Goal: Task Accomplishment & Management: Manage account settings

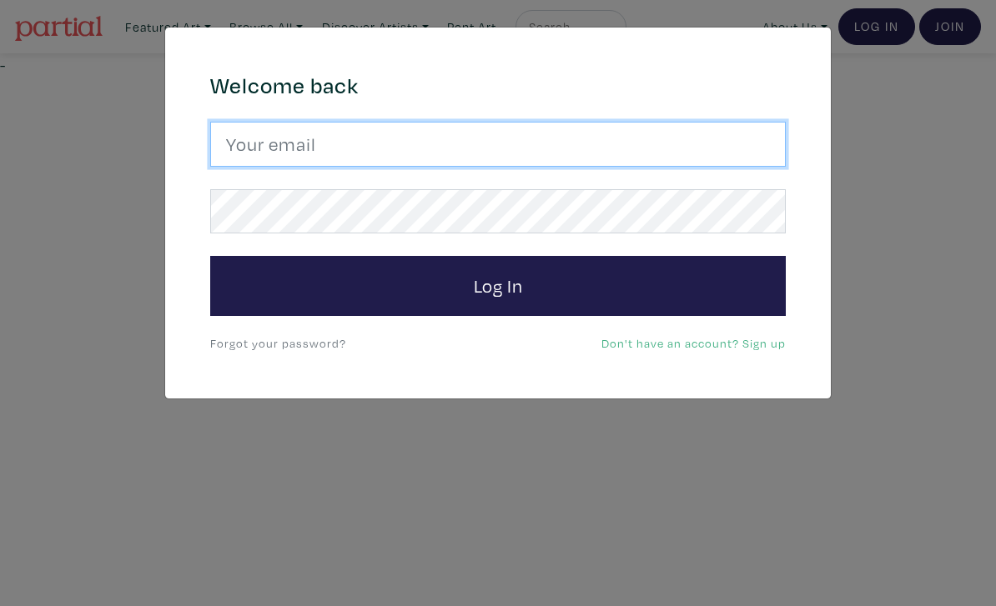
click at [574, 153] on input "email" at bounding box center [497, 144] width 575 height 45
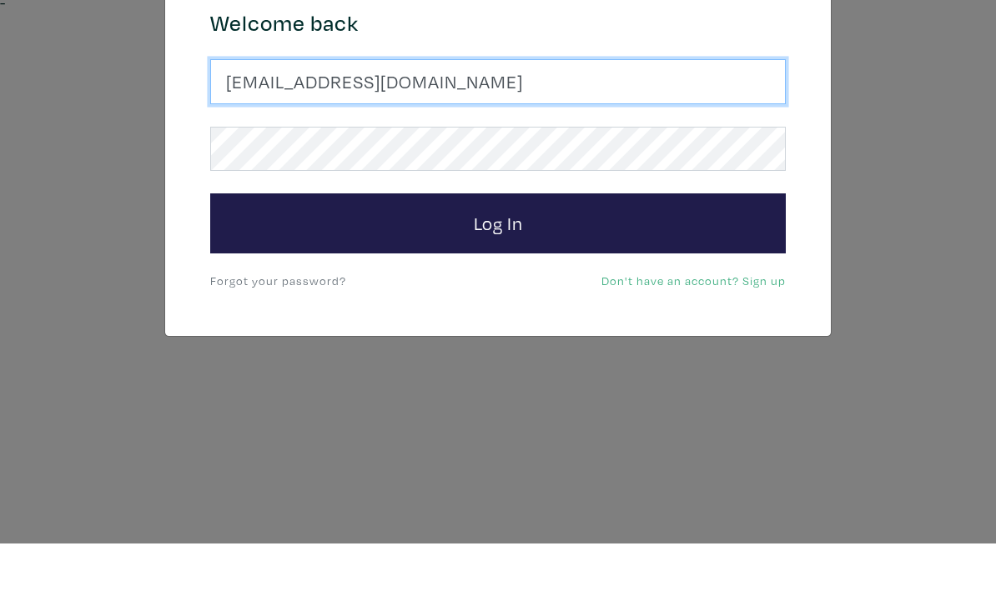
type input "[EMAIL_ADDRESS][DOMAIN_NAME]"
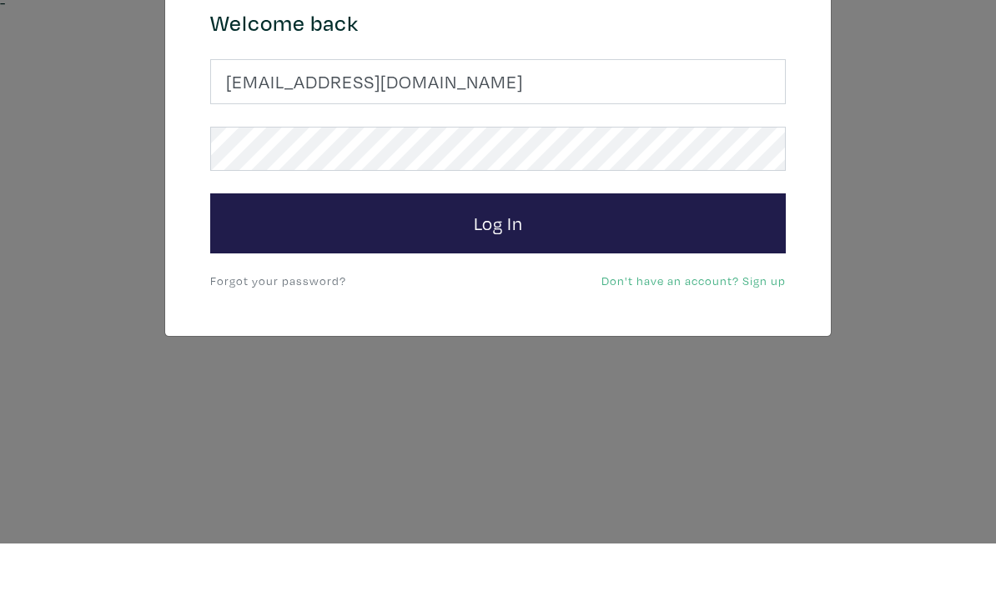
click at [627, 256] on button "Log In" at bounding box center [497, 286] width 575 height 60
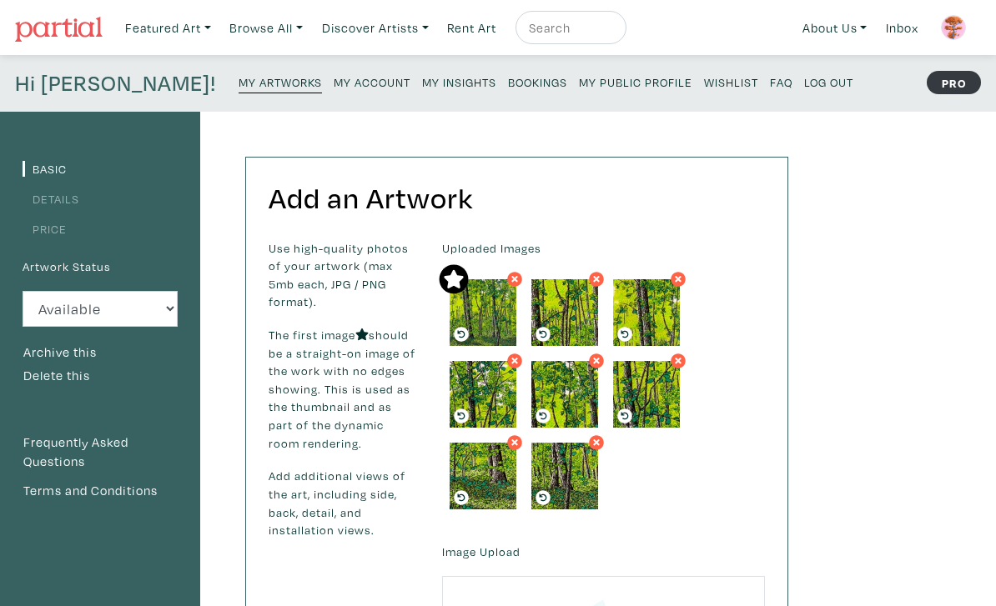
click at [65, 223] on link "Price" at bounding box center [45, 229] width 44 height 16
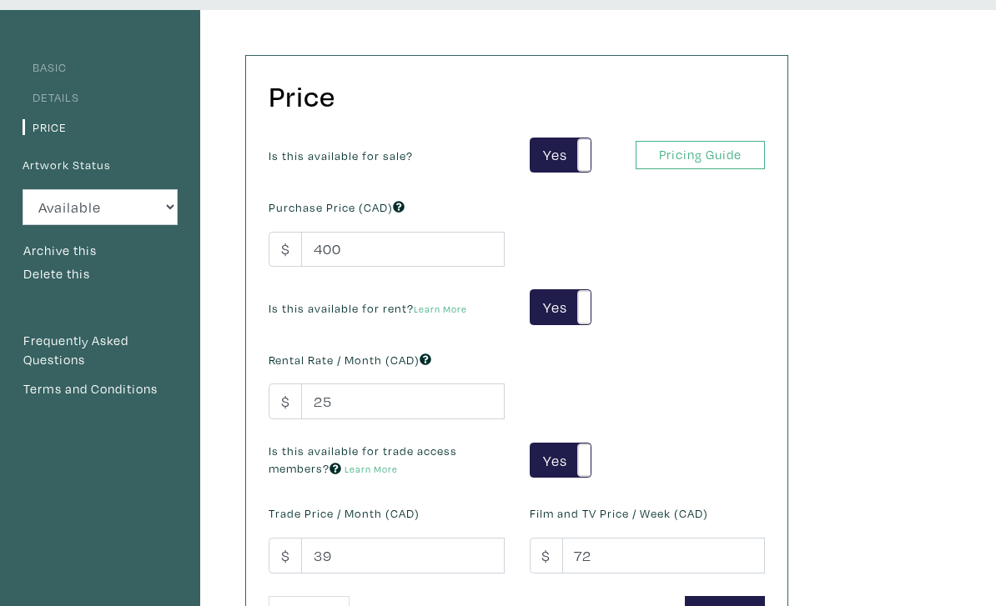
scroll to position [102, 0]
click at [388, 260] on input "400" at bounding box center [402, 250] width 203 height 36
type input "4"
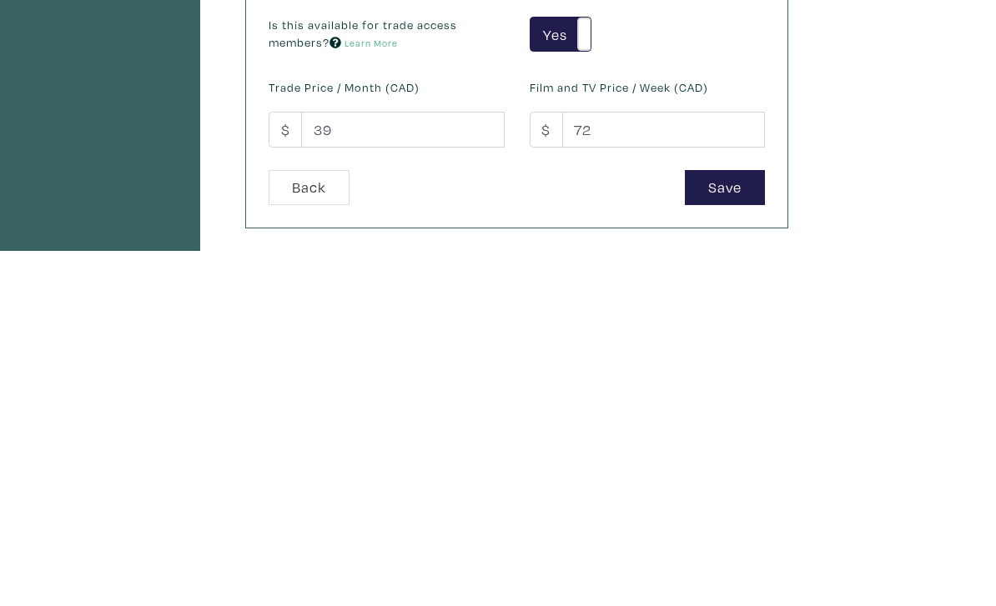
type input "350"
click at [736, 526] on button "Save" at bounding box center [725, 544] width 80 height 36
